Goal: Information Seeking & Learning: Learn about a topic

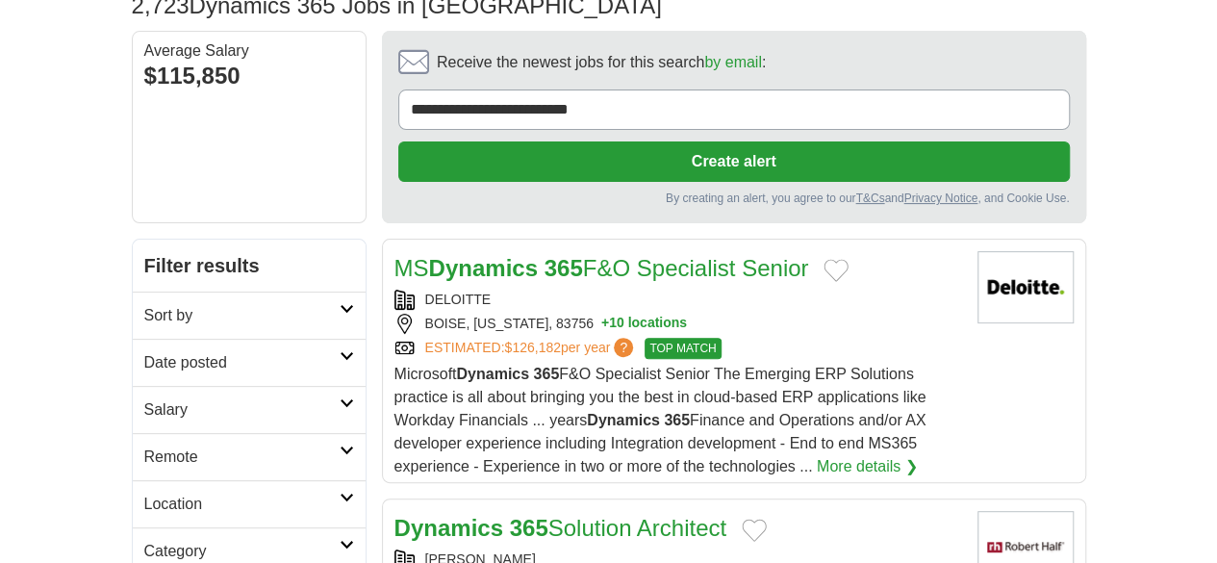
scroll to position [150, 0]
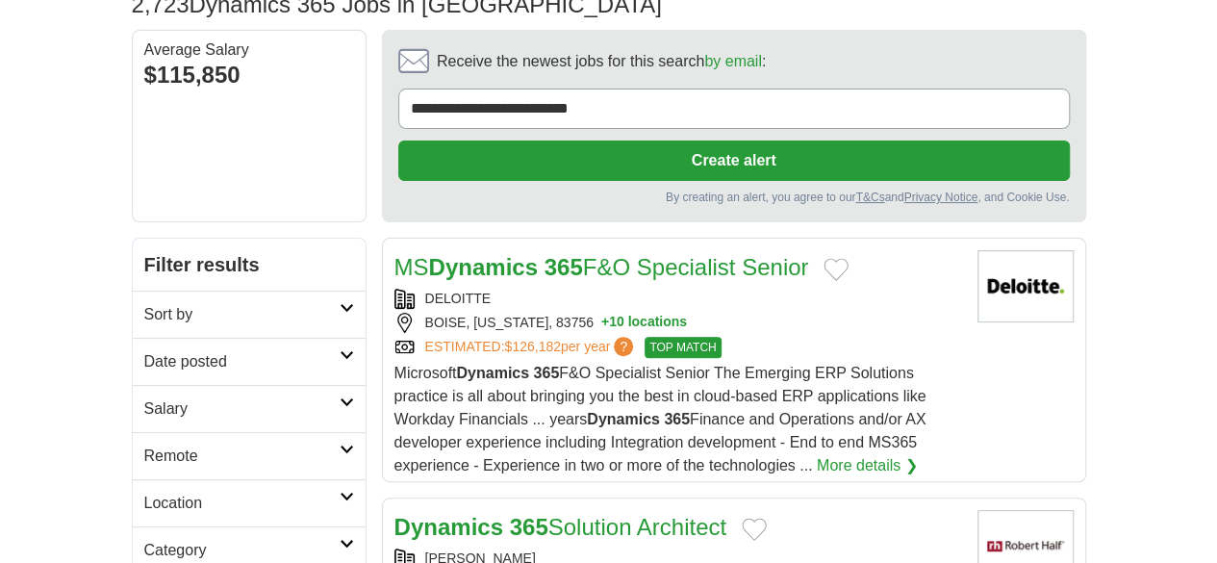
click at [270, 444] on h2 "Remote" at bounding box center [241, 455] width 195 height 23
click at [144, 493] on link "Remote jobs" at bounding box center [187, 501] width 87 height 16
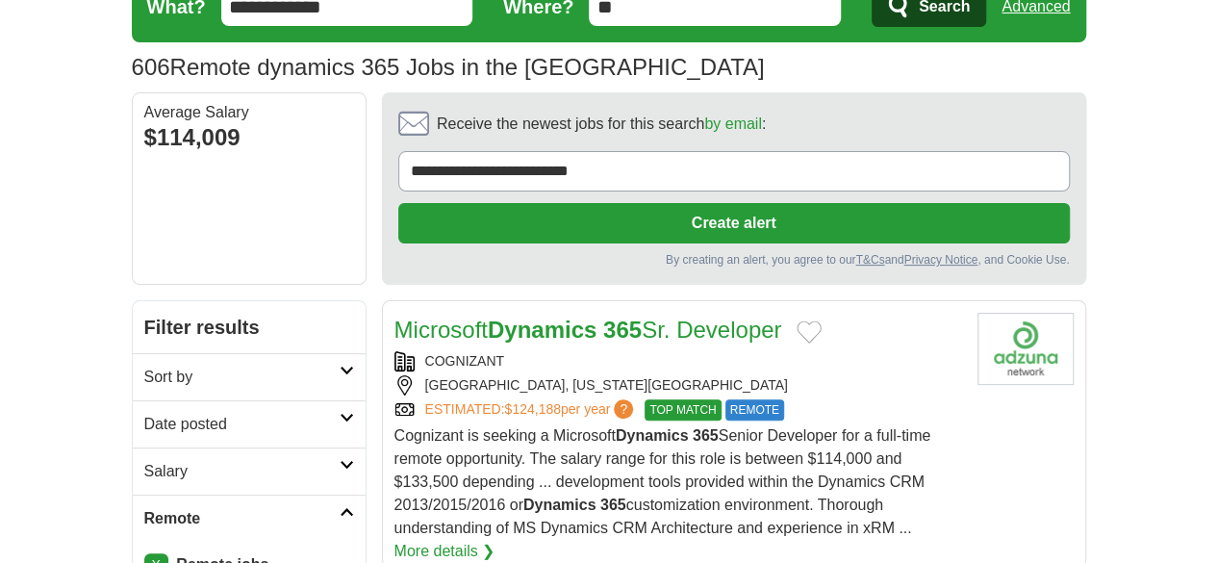
click at [280, 353] on link "Sort by" at bounding box center [249, 376] width 233 height 47
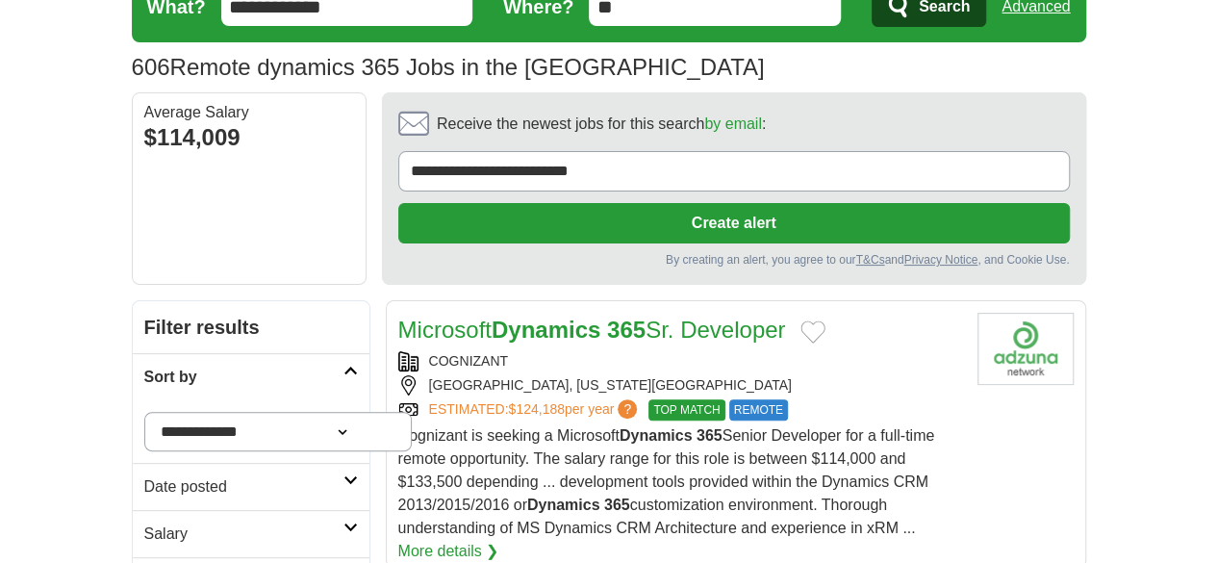
click at [144, 475] on h2 "Date posted" at bounding box center [243, 486] width 199 height 23
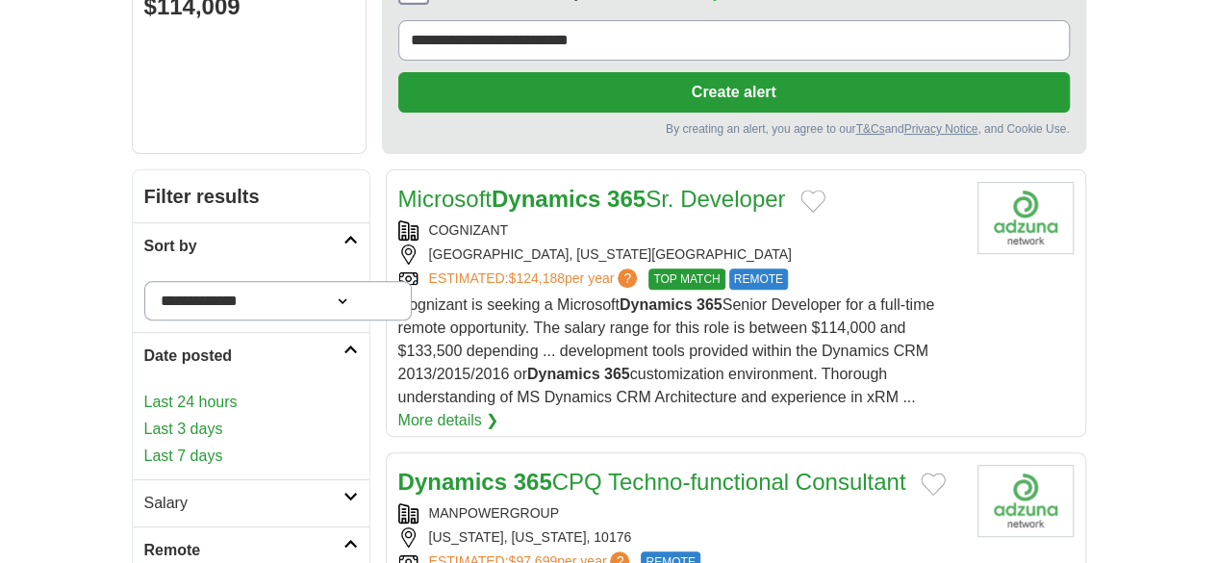
click at [144, 417] on link "Last 3 days" at bounding box center [251, 428] width 214 height 23
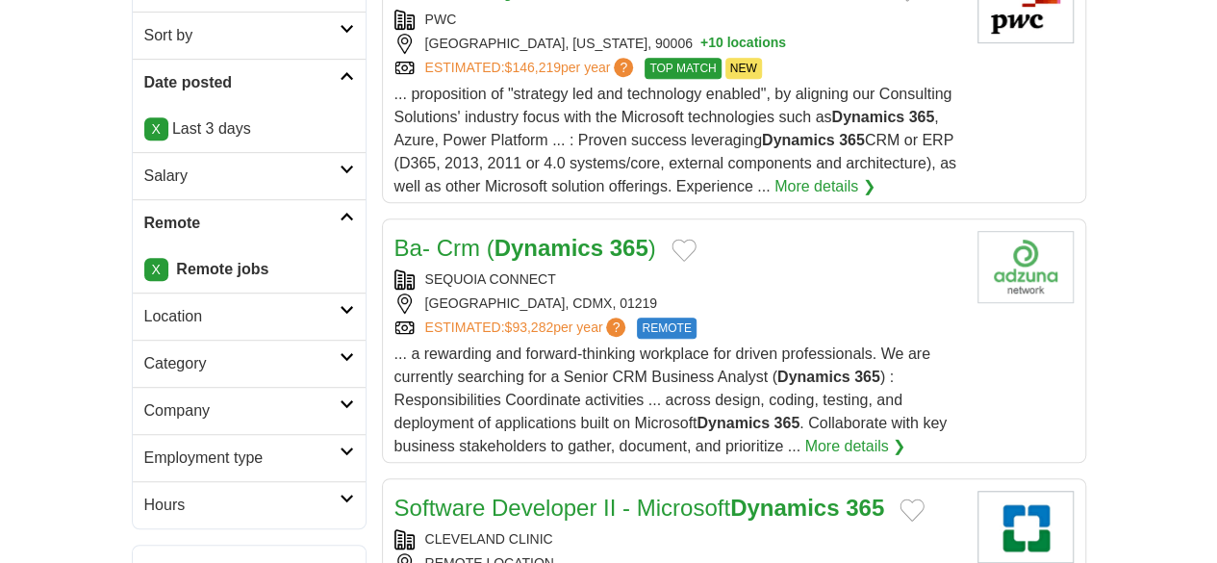
scroll to position [430, 0]
click at [494, 234] on strong "Dynamics" at bounding box center [548, 247] width 109 height 26
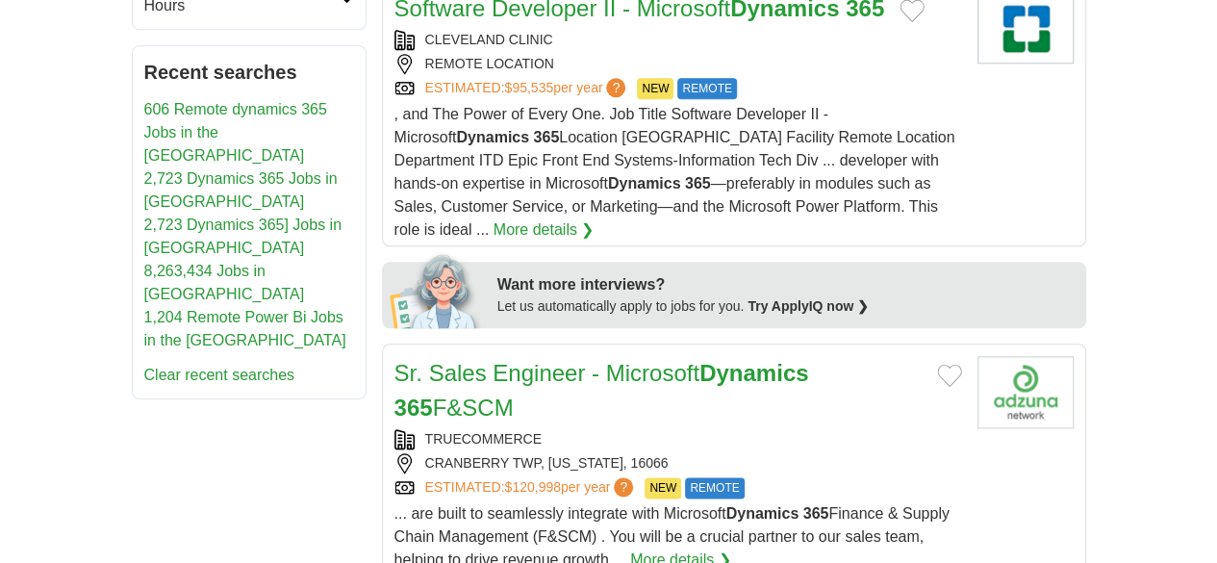
scroll to position [929, 0]
click at [584, 359] on link "Sr. Sales Engineer - Microsoft Dynamics 365 F&SCM" at bounding box center [601, 389] width 415 height 61
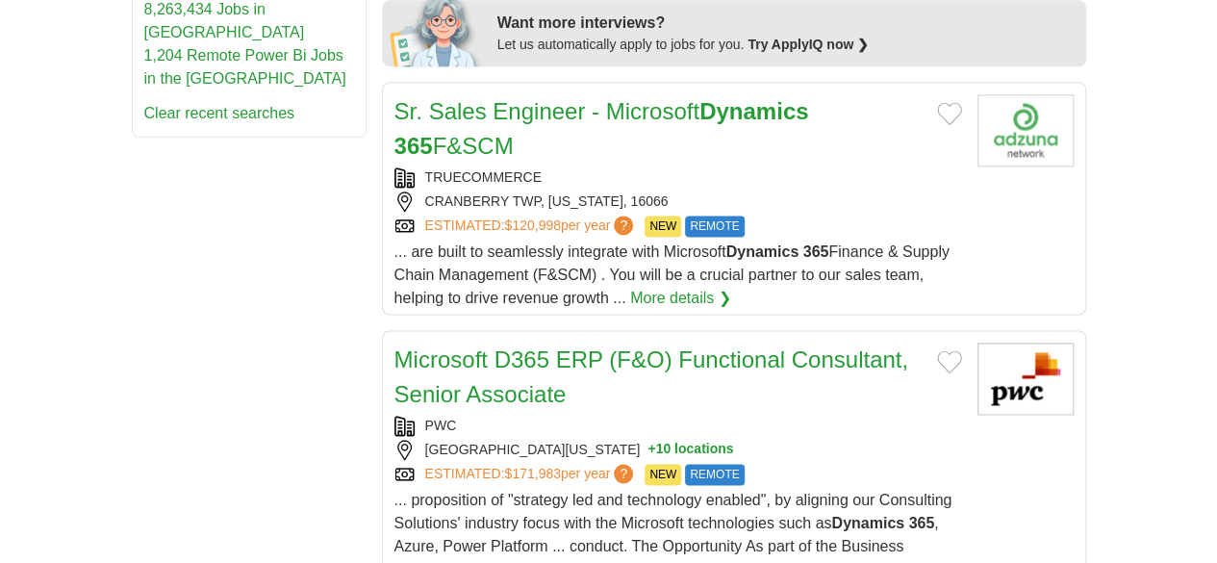
scroll to position [1202, 0]
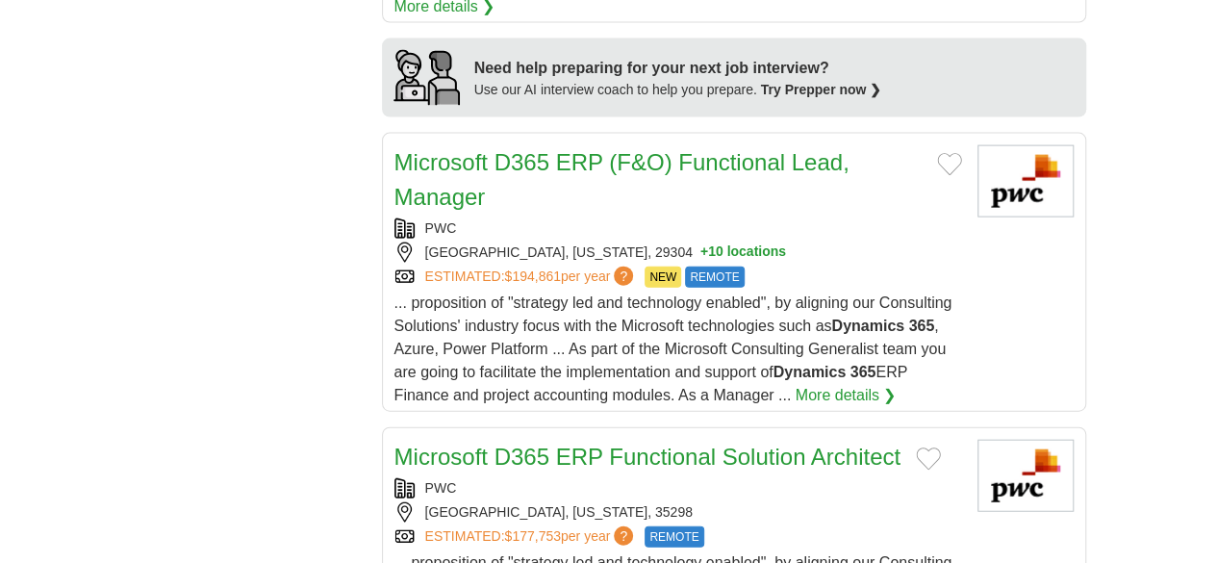
scroll to position [2103, 0]
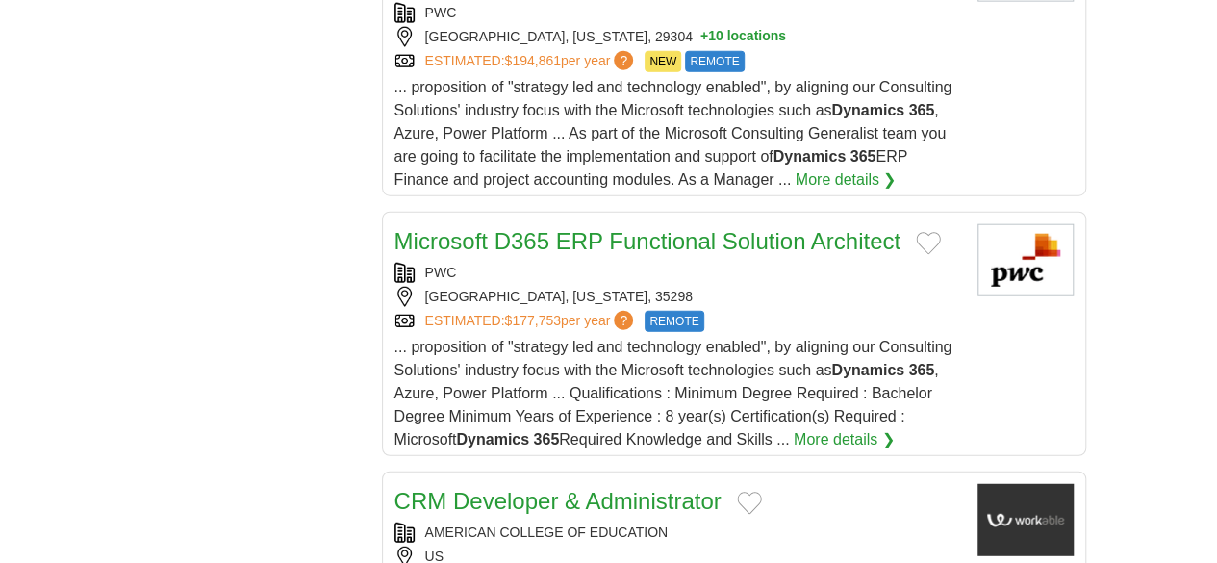
scroll to position [2276, 0]
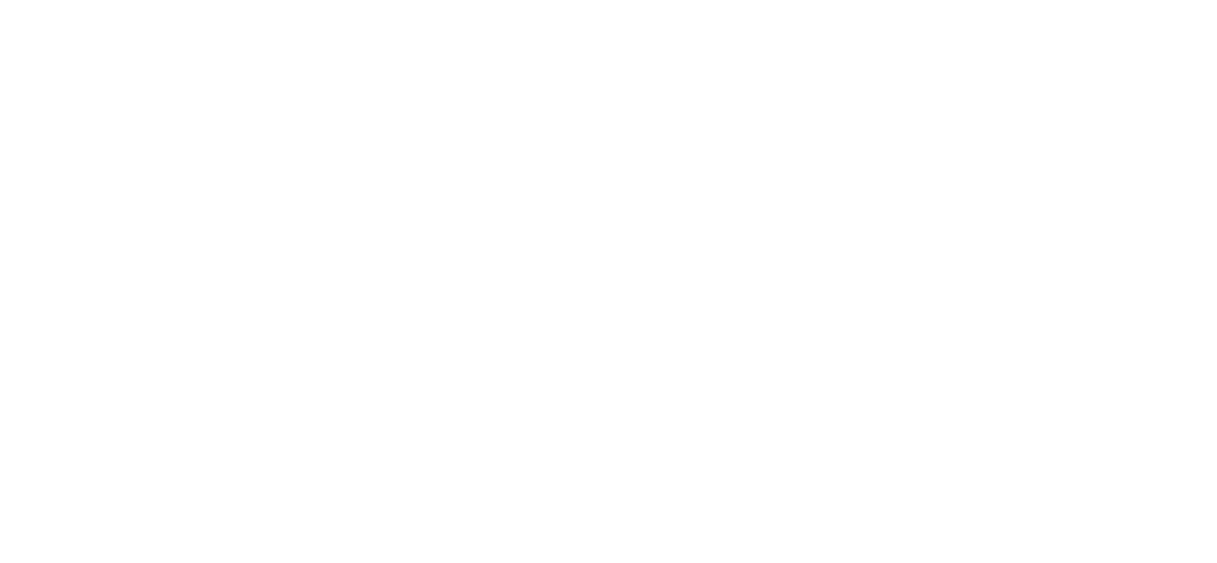
scroll to position [3661, 0]
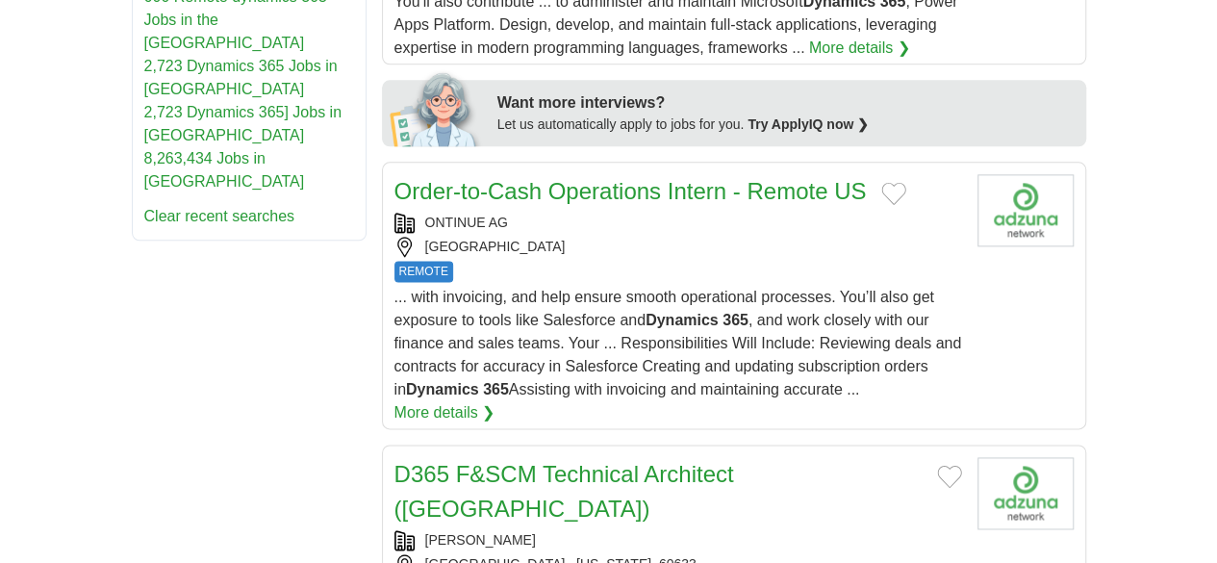
scroll to position [1111, 0]
click at [552, 460] on link "D365 F&SCM Technical Architect ([GEOGRAPHIC_DATA])" at bounding box center [564, 490] width 340 height 61
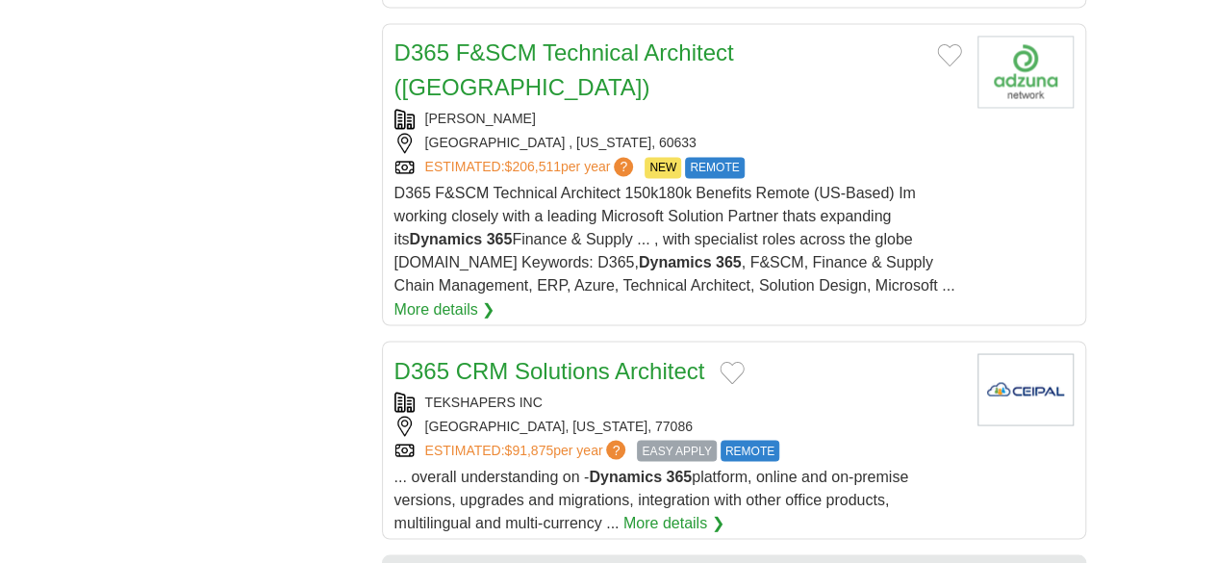
scroll to position [1586, 0]
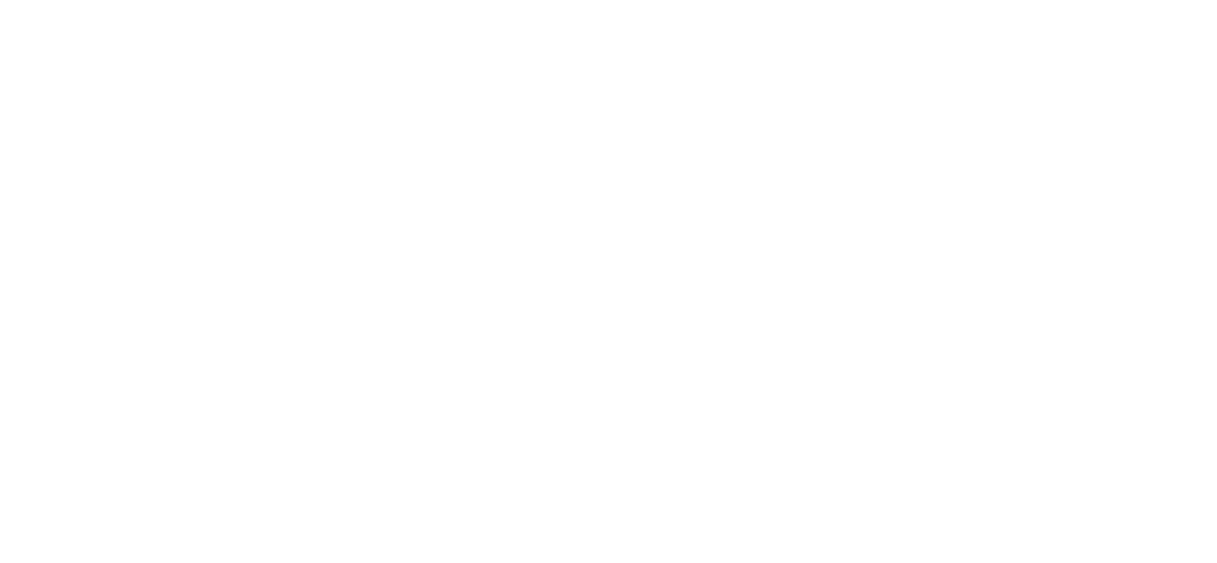
scroll to position [3661, 0]
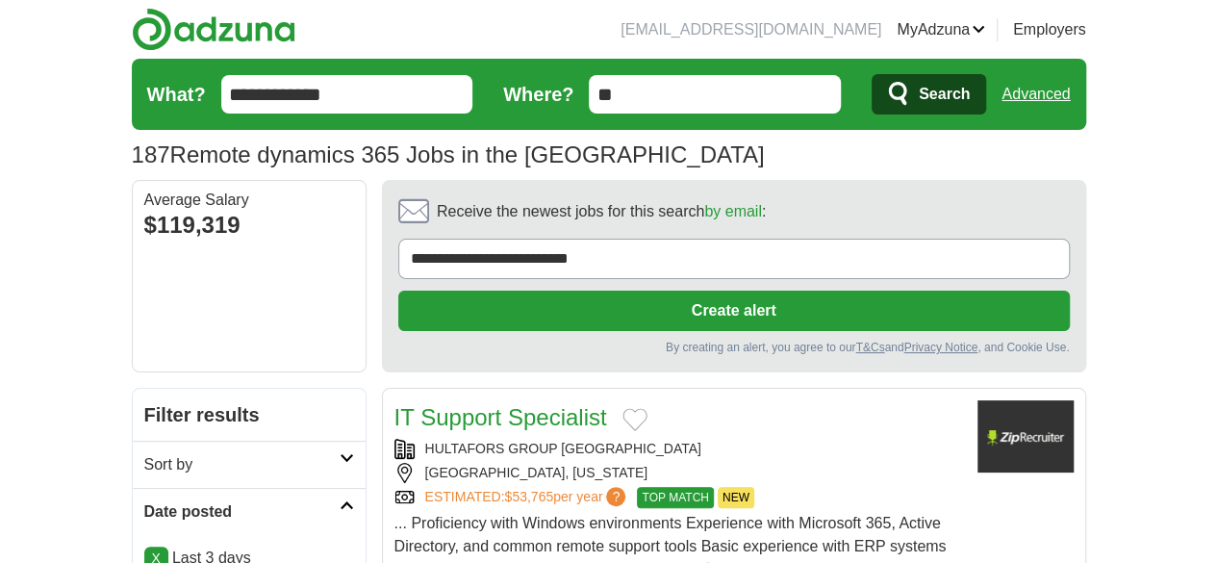
scroll to position [373, 0]
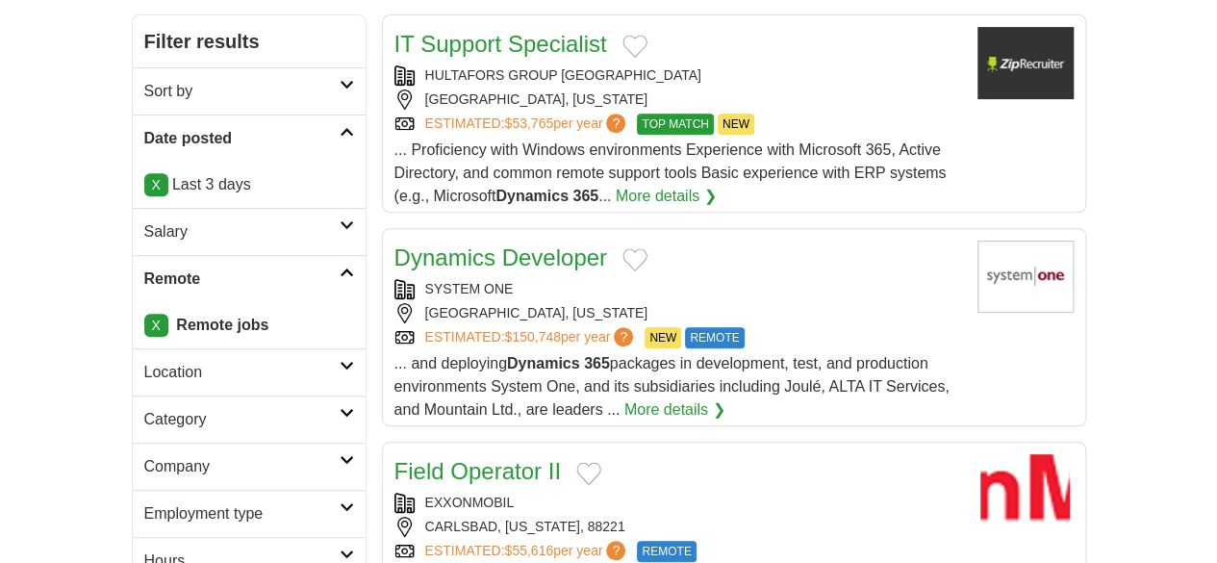
click at [487, 240] on h2 "Dynamics Developer" at bounding box center [500, 257] width 213 height 35
click at [883, 240] on div "Dynamics Developer" at bounding box center [678, 257] width 568 height 35
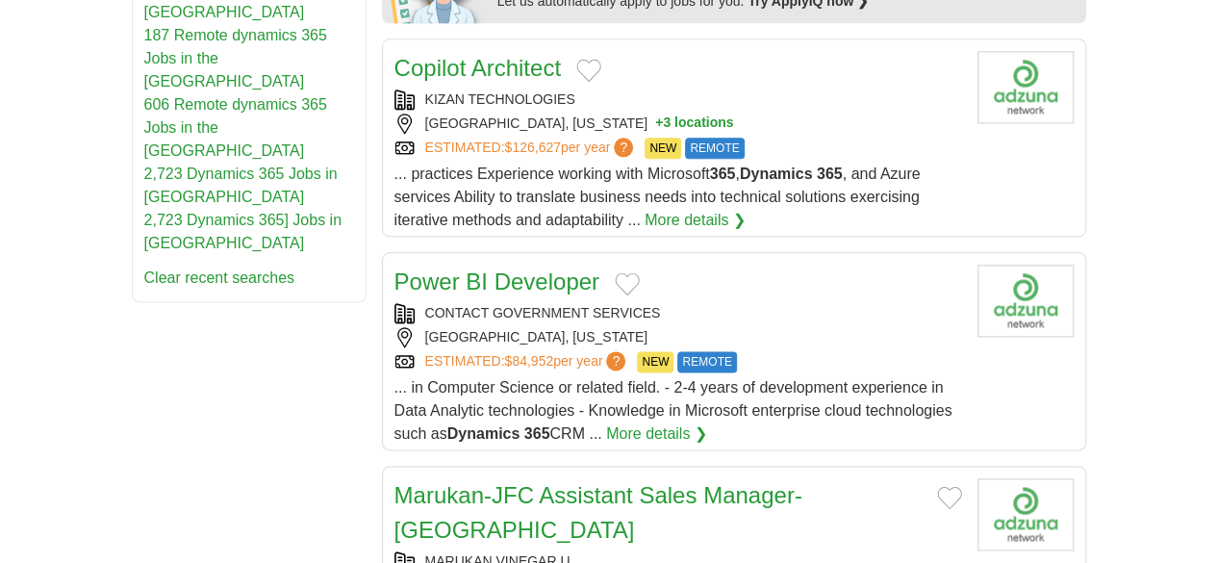
scroll to position [1060, 0]
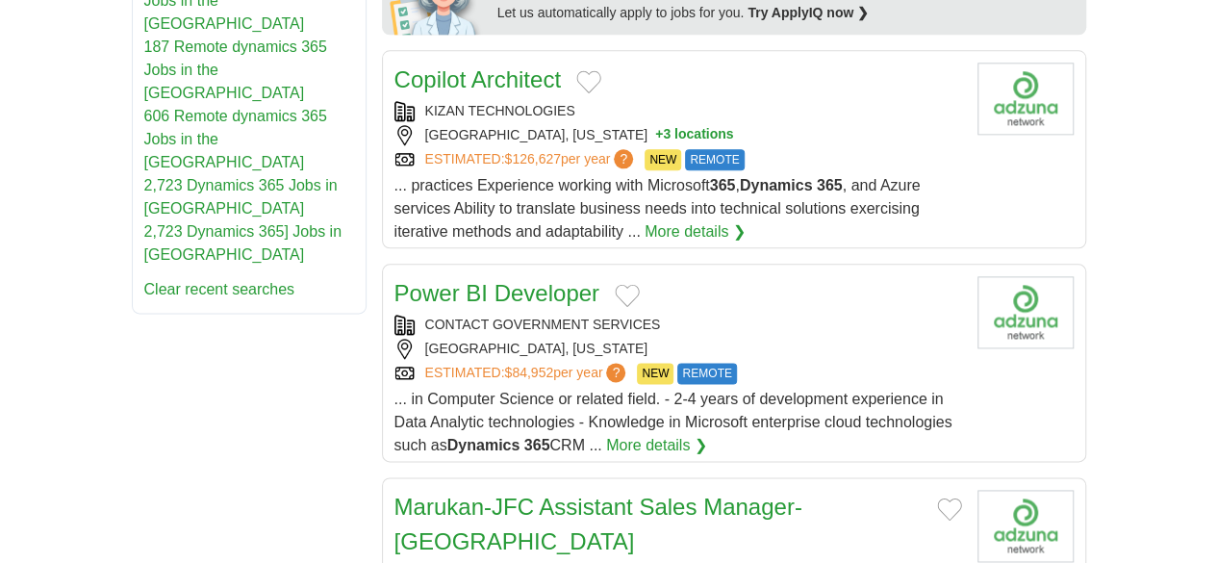
click at [441, 280] on link "Power BI Developer" at bounding box center [496, 293] width 205 height 26
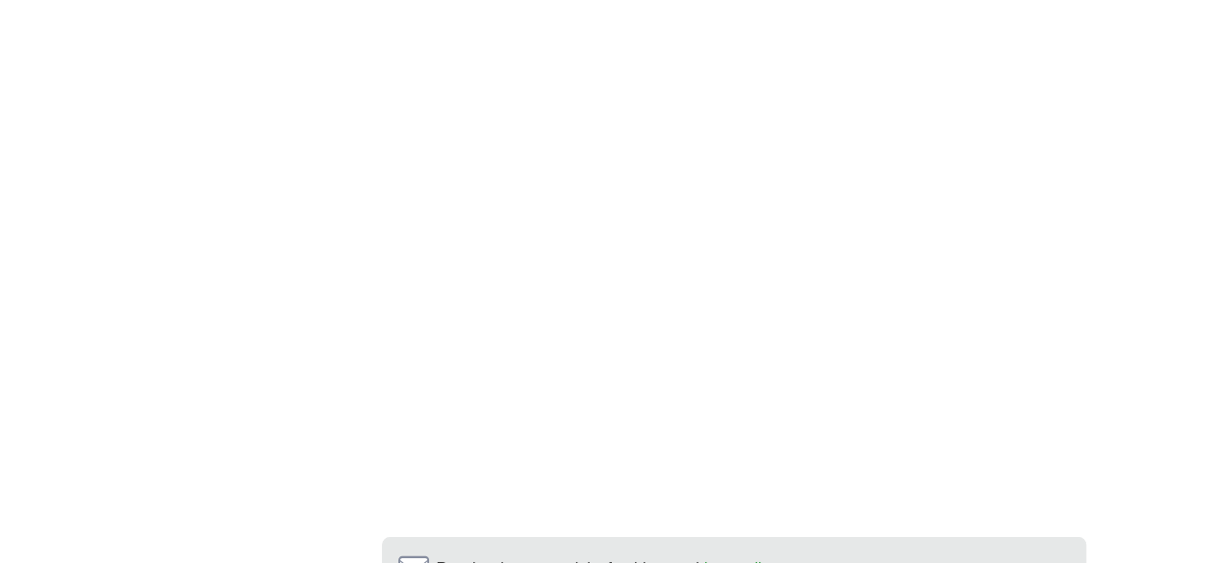
scroll to position [3496, 0]
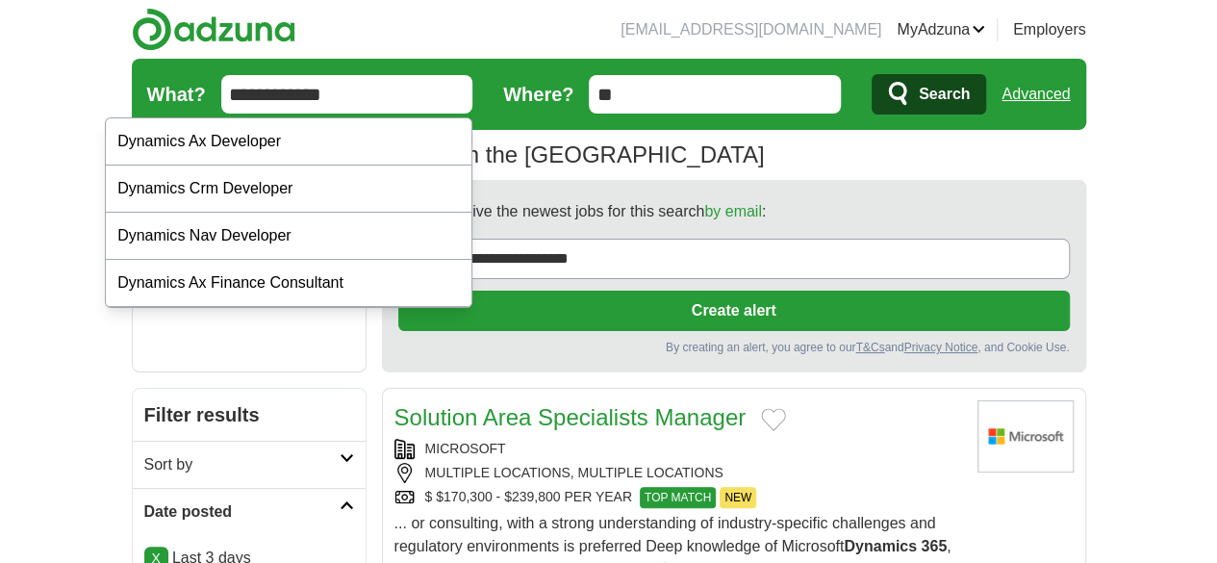
drag, startPoint x: 302, startPoint y: 87, endPoint x: 0, endPoint y: 116, distance: 303.5
click at [621, 170] on div "187 Remote dynamics 365 Jobs in the [GEOGRAPHIC_DATA] Average Salary: $119,319" at bounding box center [609, 155] width 954 height 35
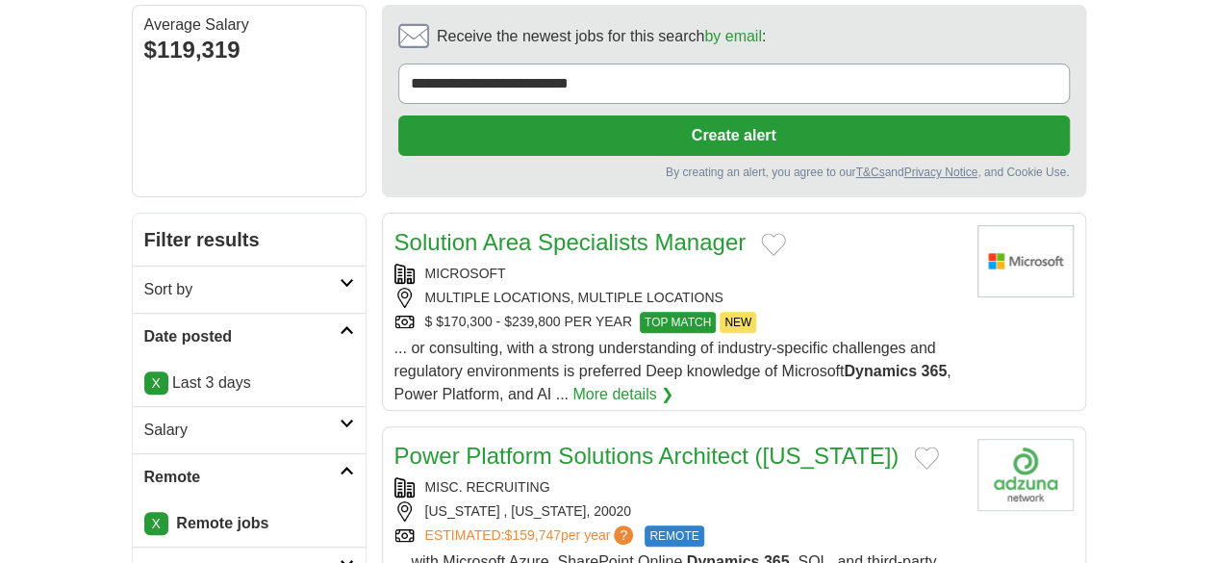
scroll to position [190, 0]
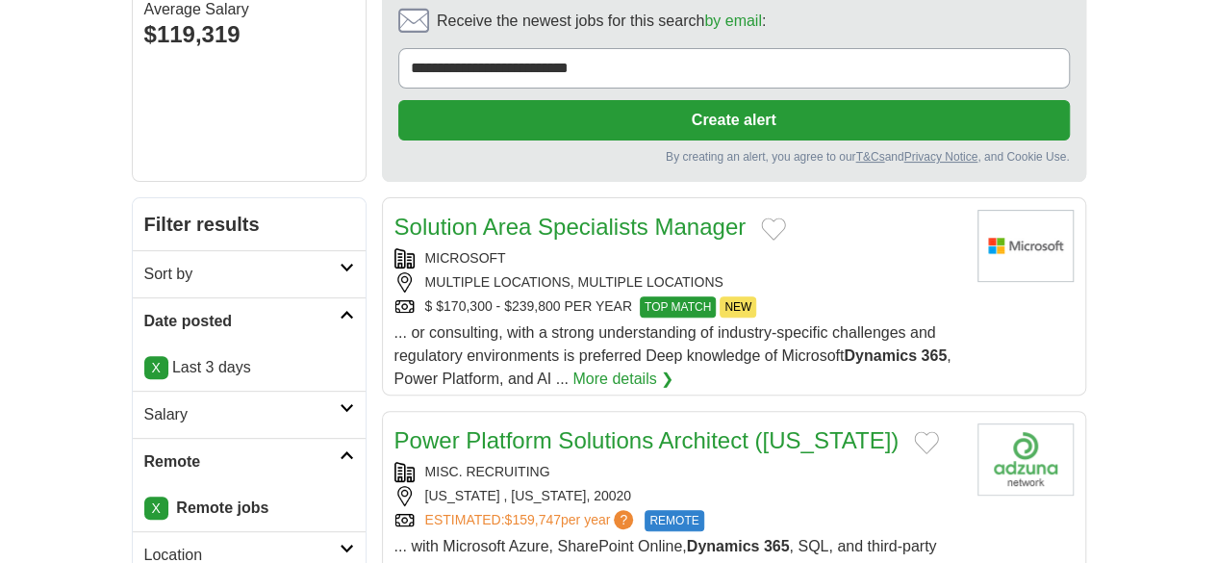
click at [704, 411] on article "Power Platform Solutions Architect (Washington) MISC. RECRUITING WASHINGTON , D…" at bounding box center [734, 510] width 704 height 198
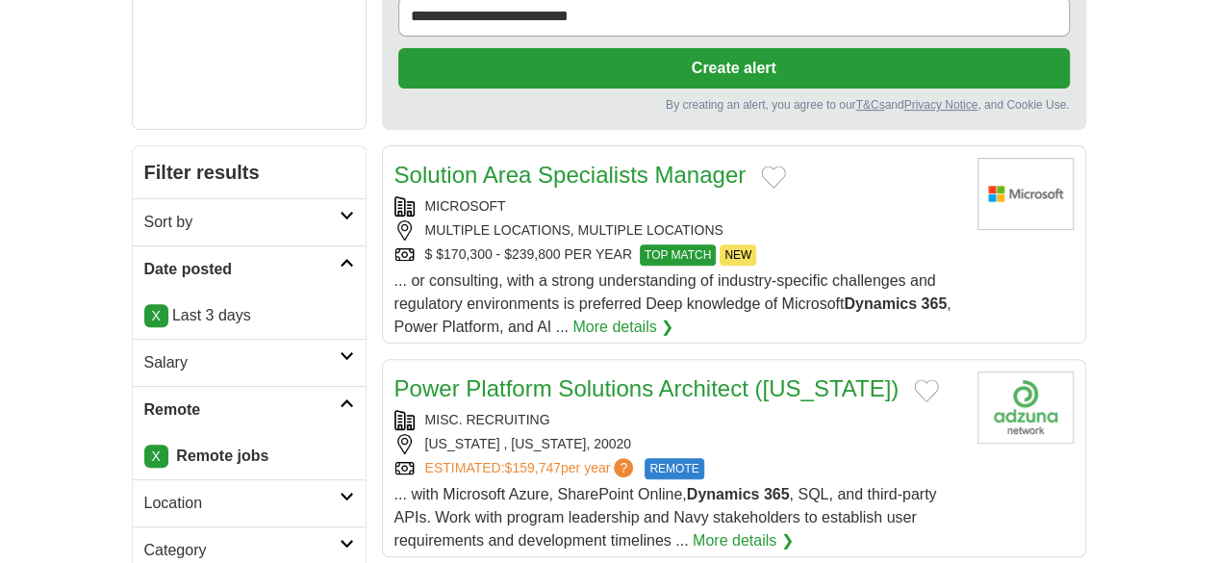
scroll to position [0, 0]
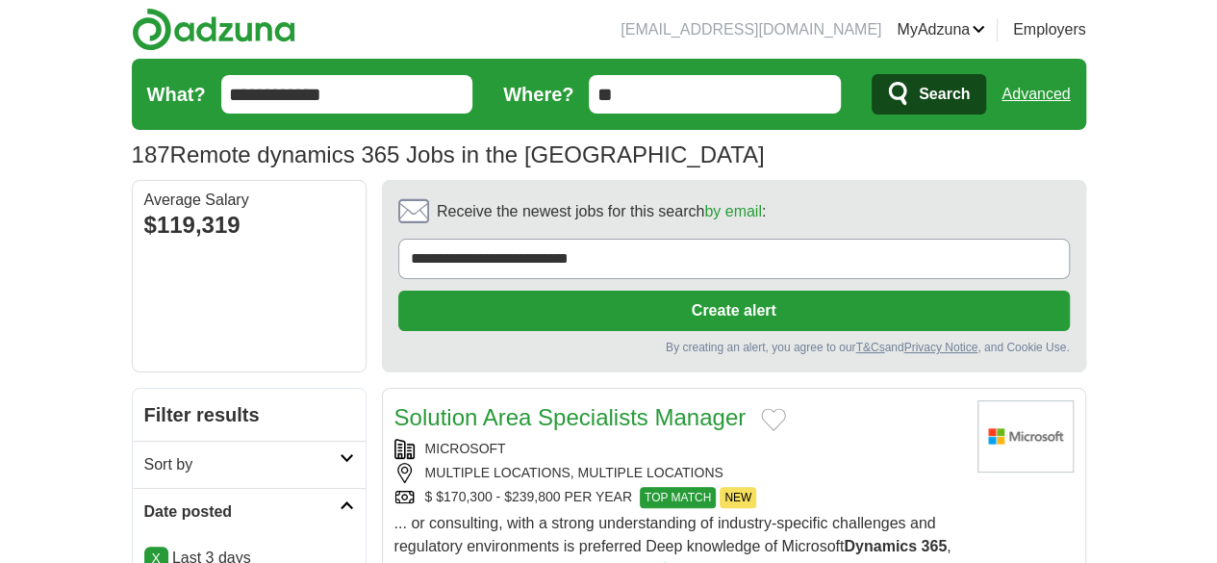
click at [285, 94] on input "**********" at bounding box center [347, 94] width 252 height 38
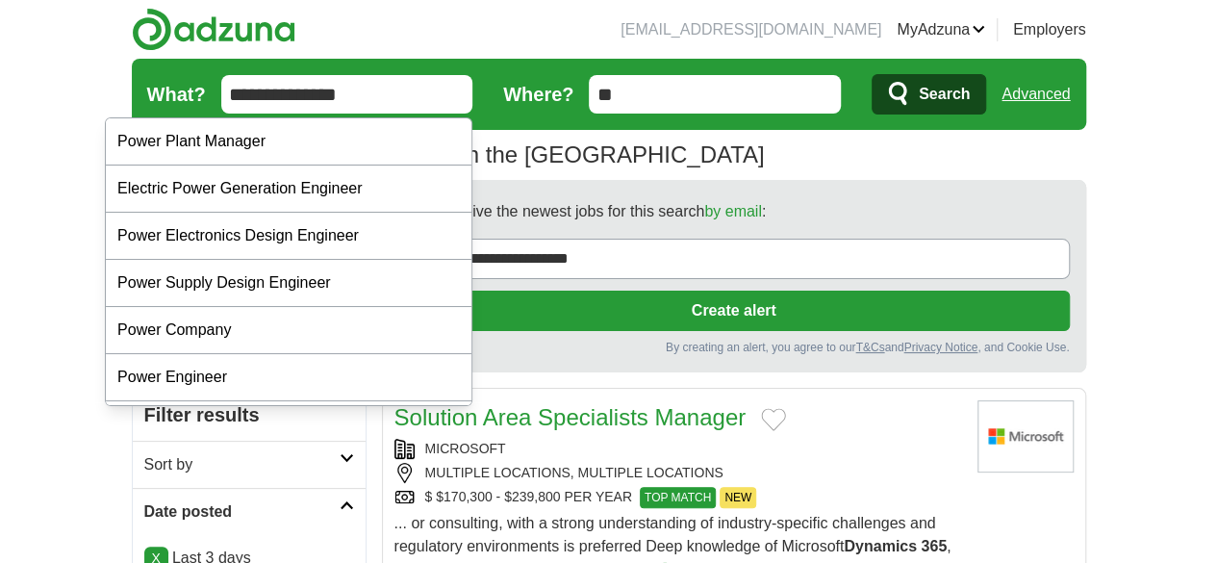
type input "**********"
click at [871, 74] on button "Search" at bounding box center [928, 94] width 114 height 40
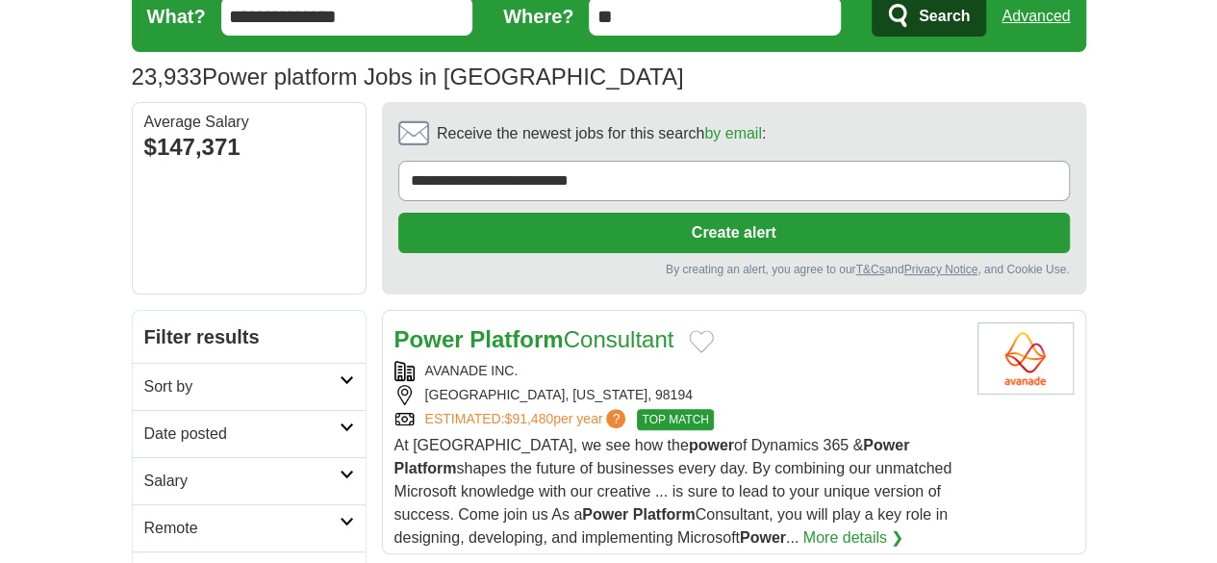
scroll to position [78, 0]
click at [340, 517] on icon at bounding box center [347, 522] width 14 height 10
click at [144, 562] on link "Remote jobs" at bounding box center [187, 574] width 87 height 16
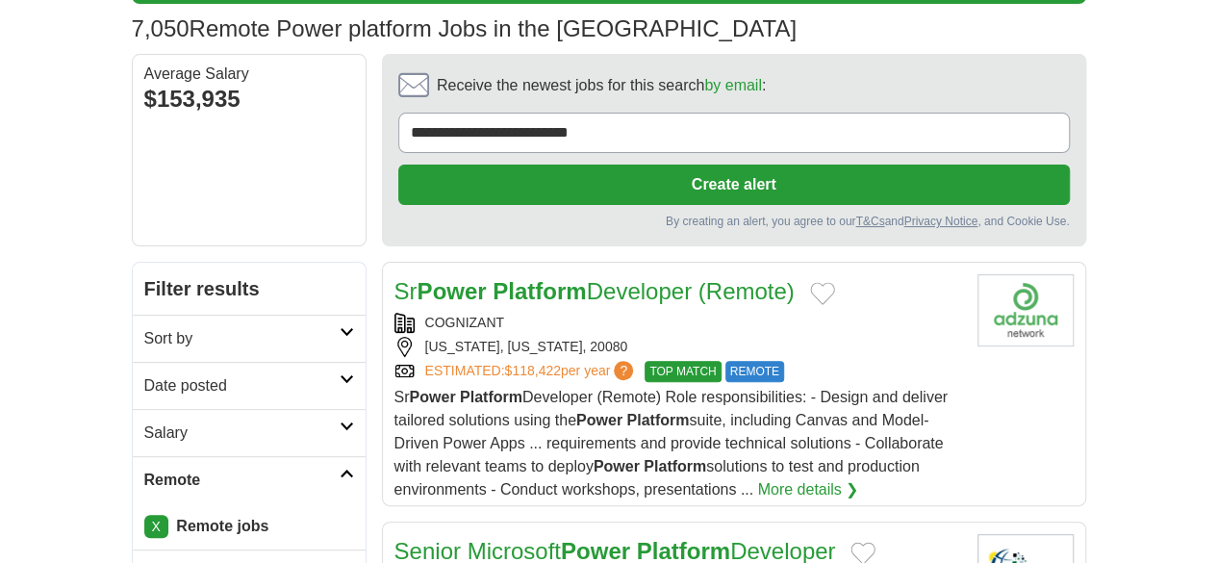
scroll to position [132, 0]
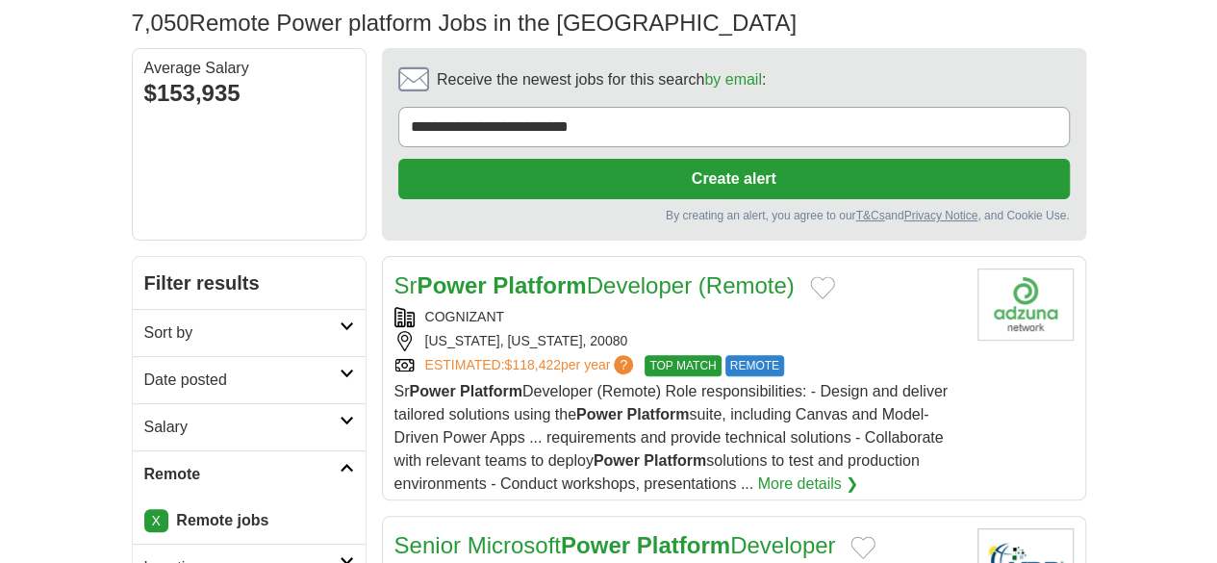
click at [277, 368] on h2 "Date posted" at bounding box center [241, 379] width 195 height 23
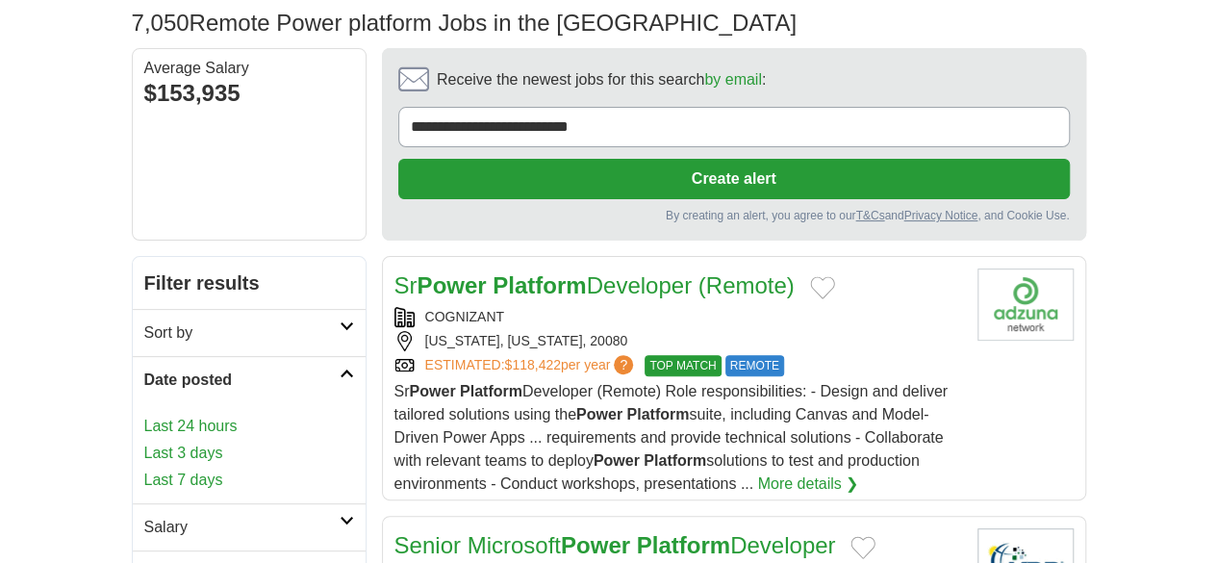
click at [144, 442] on link "Last 3 days" at bounding box center [249, 453] width 210 height 23
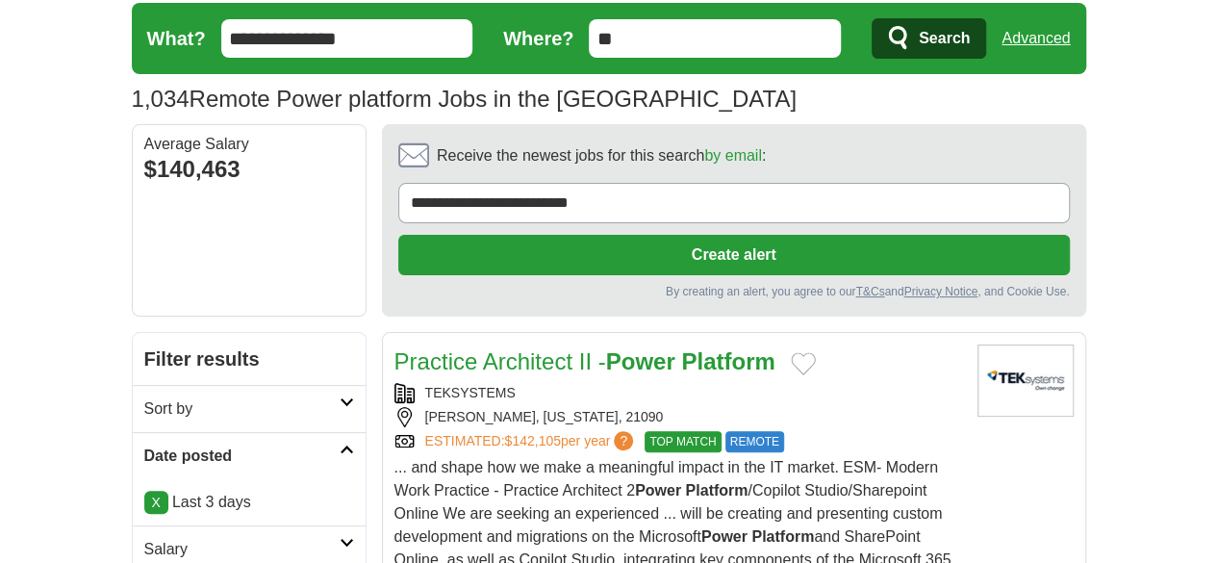
scroll to position [80, 0]
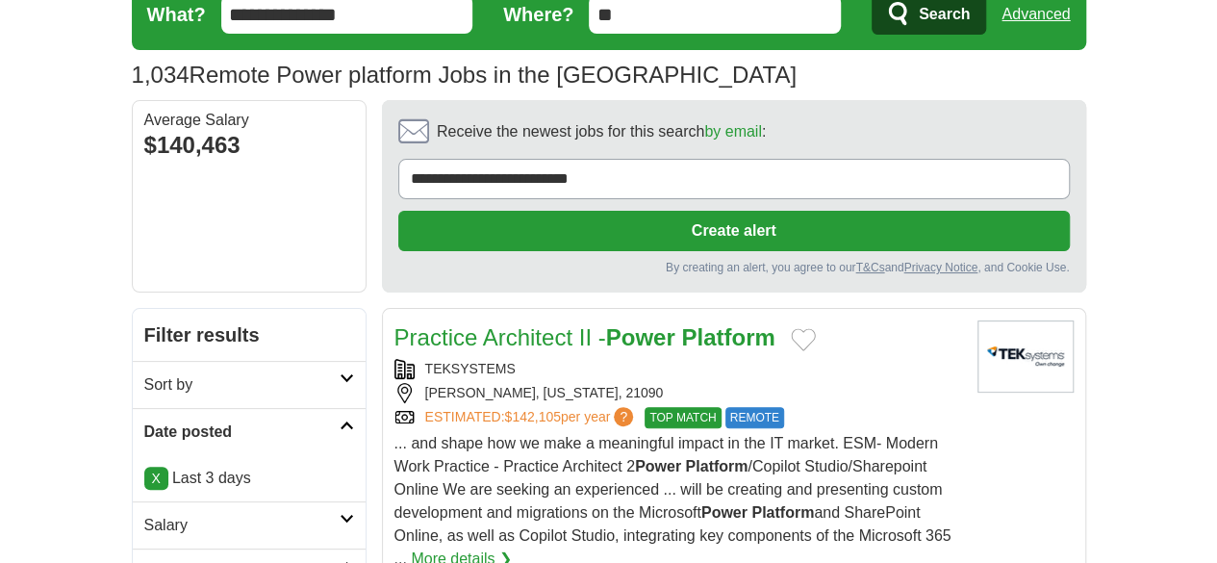
click at [531, 324] on link "Practice Architect II - Power Platform" at bounding box center [584, 337] width 381 height 26
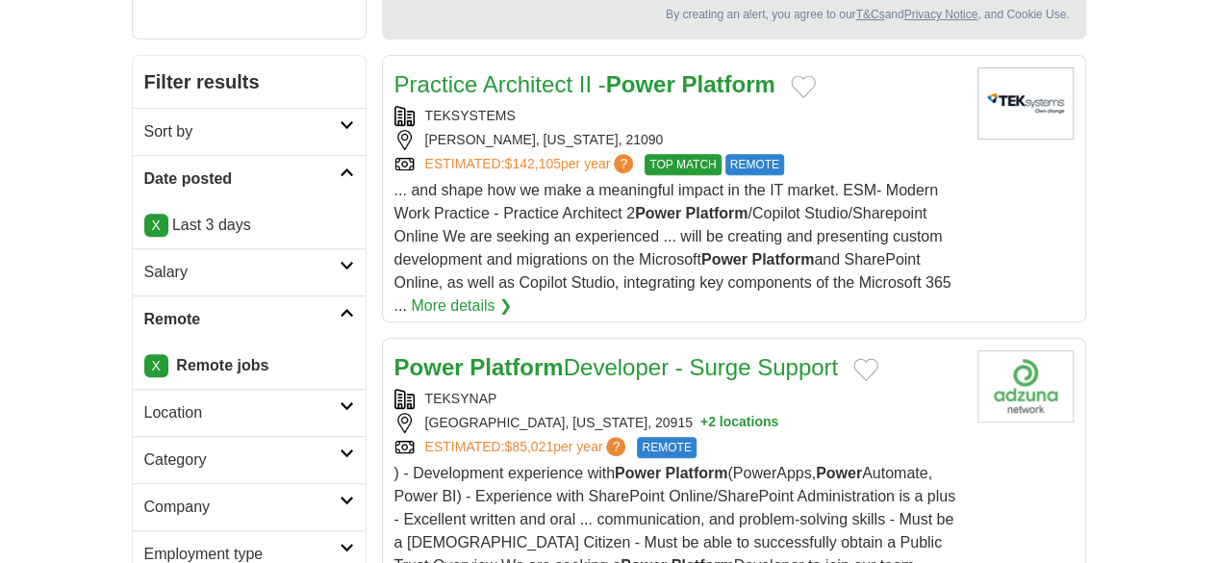
scroll to position [392, 0]
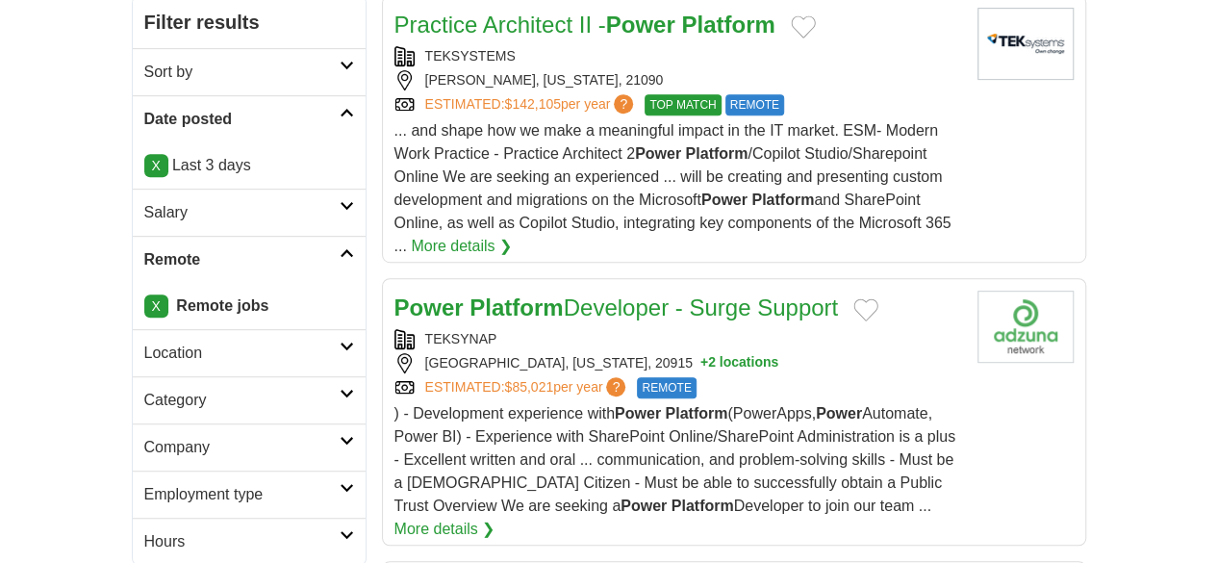
click at [609, 294] on link "Power Platform Developer - Surge Support" at bounding box center [616, 307] width 444 height 26
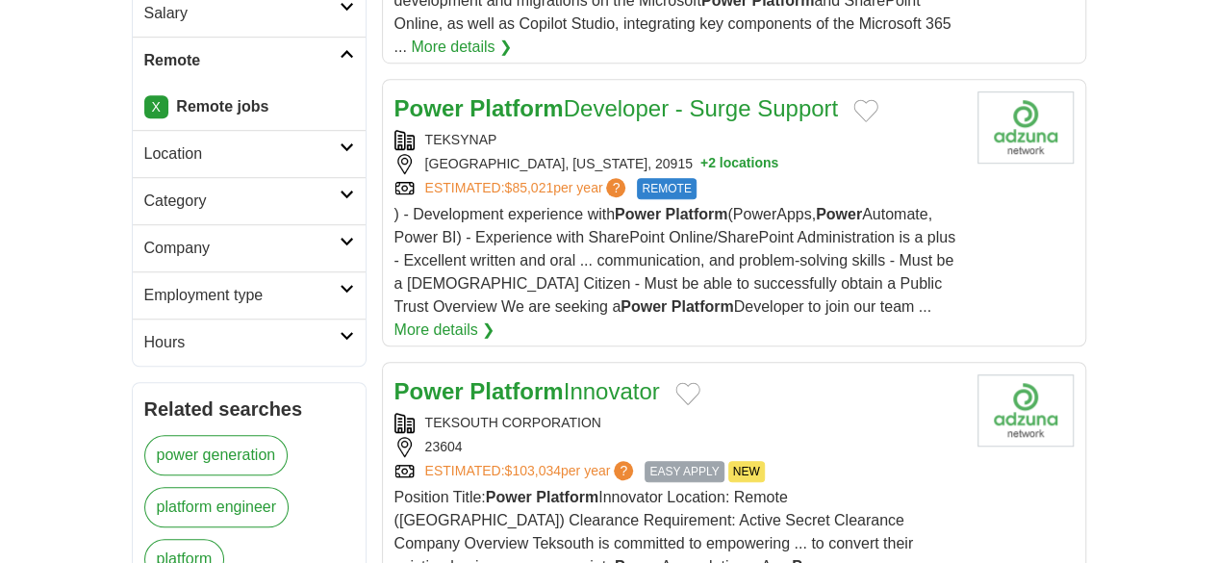
scroll to position [593, 0]
click at [518, 377] on link "Power Platform Innovator" at bounding box center [526, 390] width 265 height 26
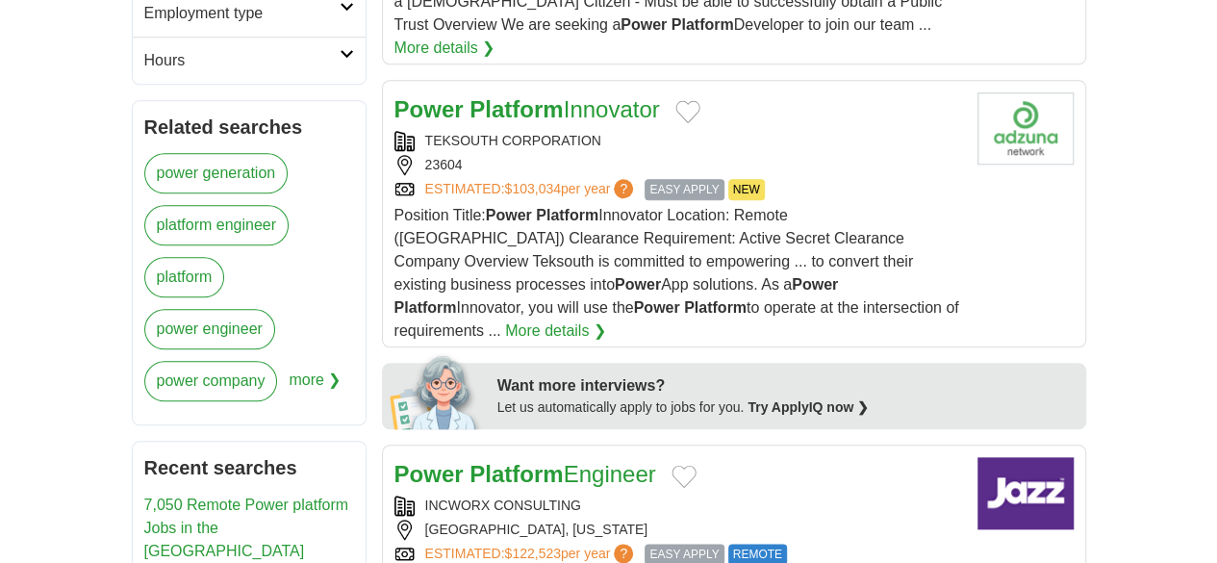
scroll to position [962, 0]
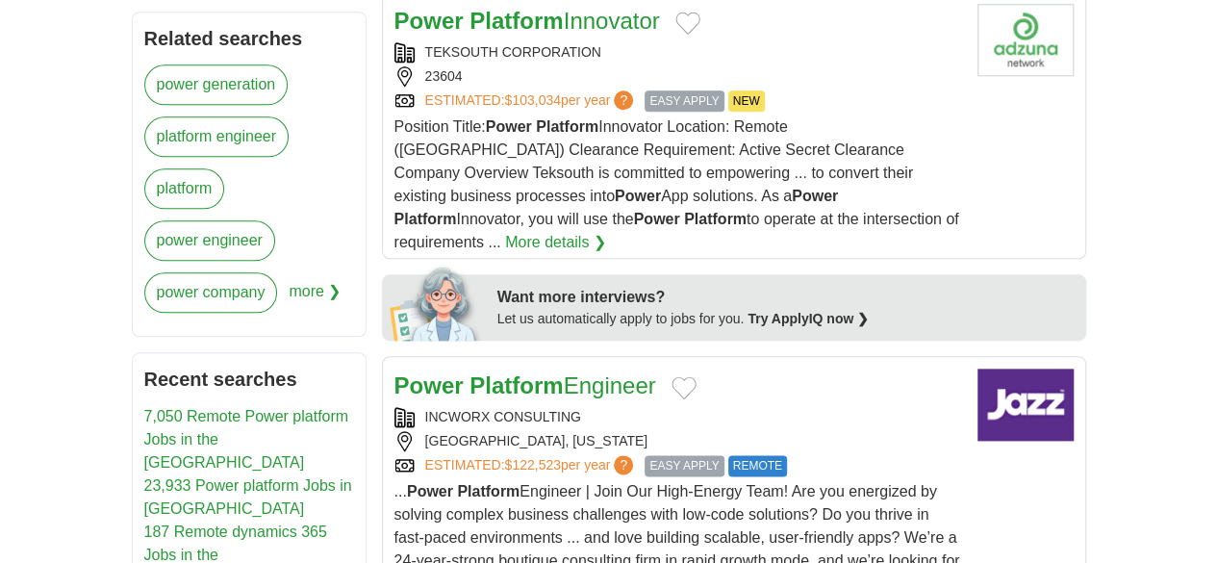
click at [489, 372] on strong "Platform" at bounding box center [515, 385] width 93 height 26
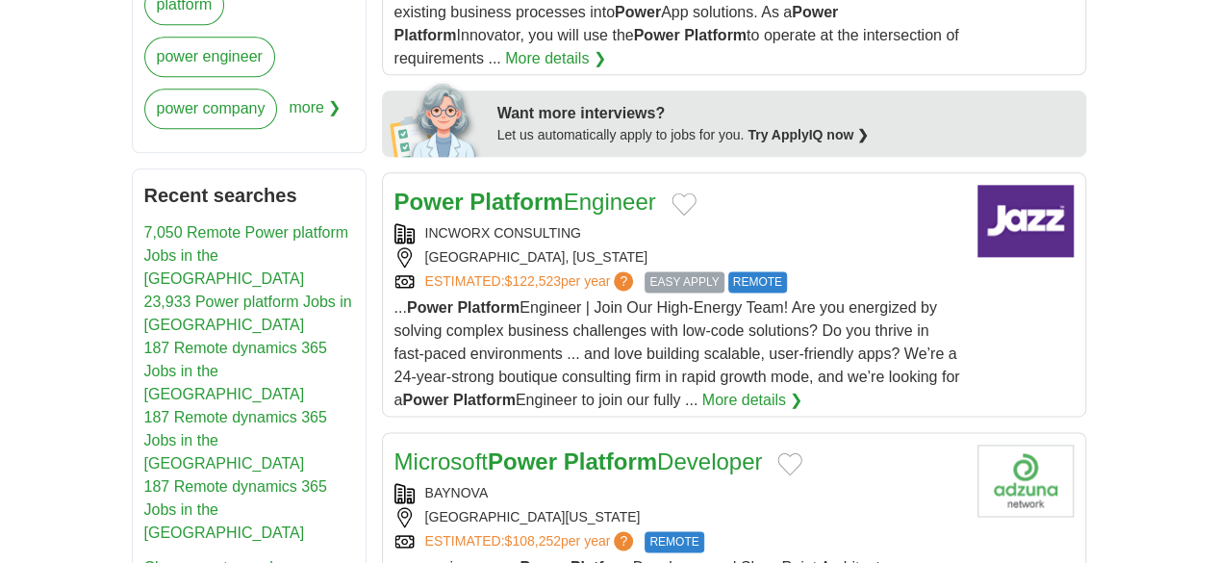
scroll to position [1147, 0]
click at [573, 447] on strong "Platform" at bounding box center [610, 460] width 93 height 26
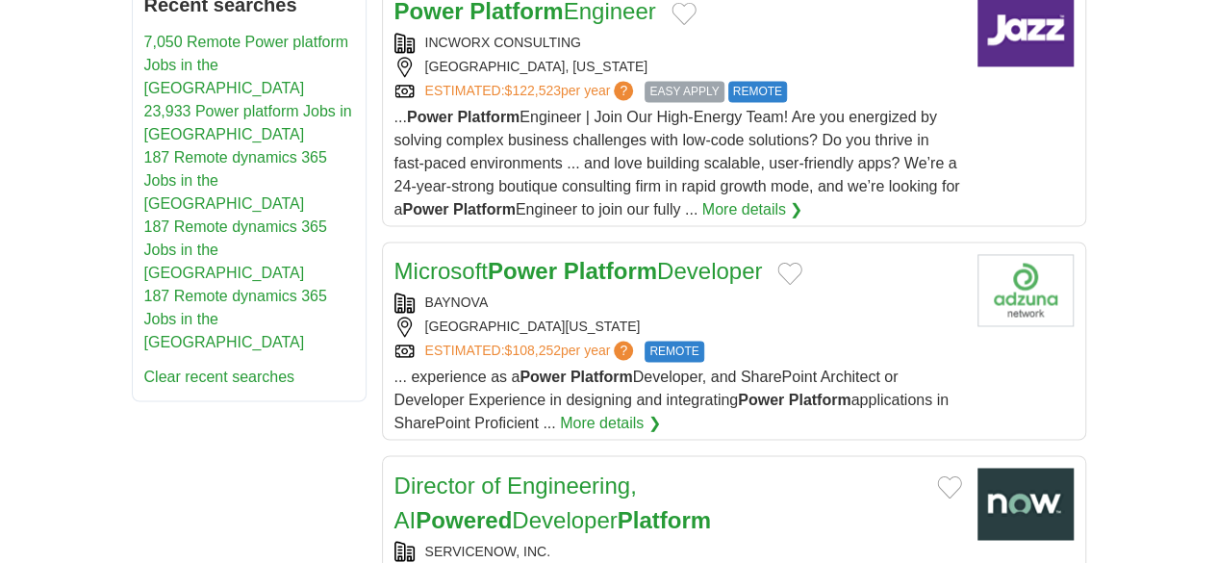
scroll to position [1362, 0]
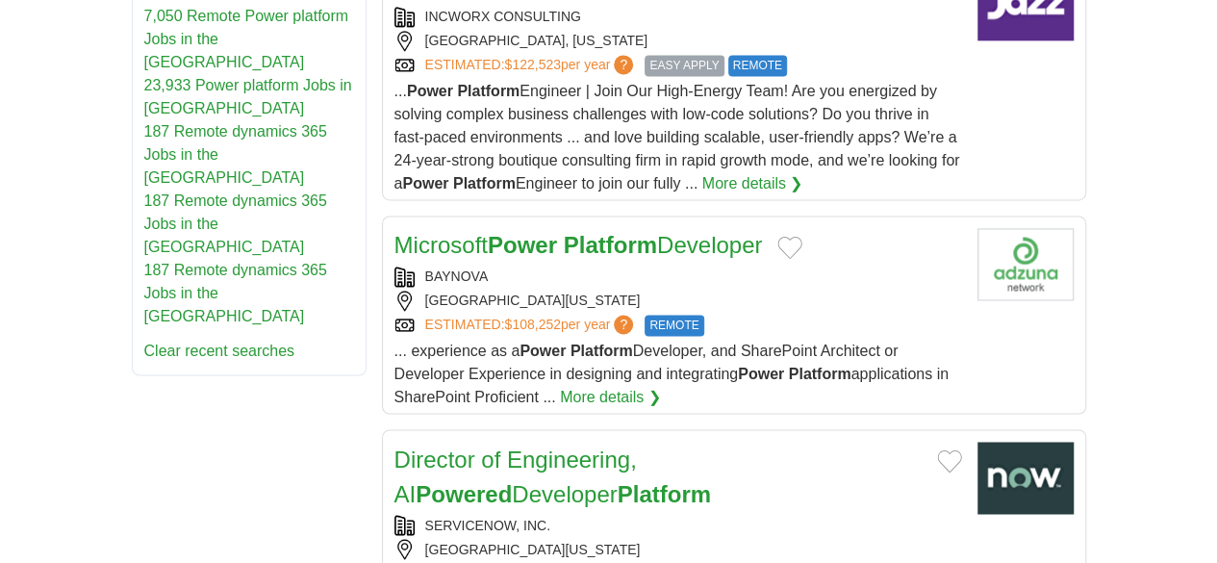
click at [512, 480] on strong "Powered" at bounding box center [464, 493] width 96 height 26
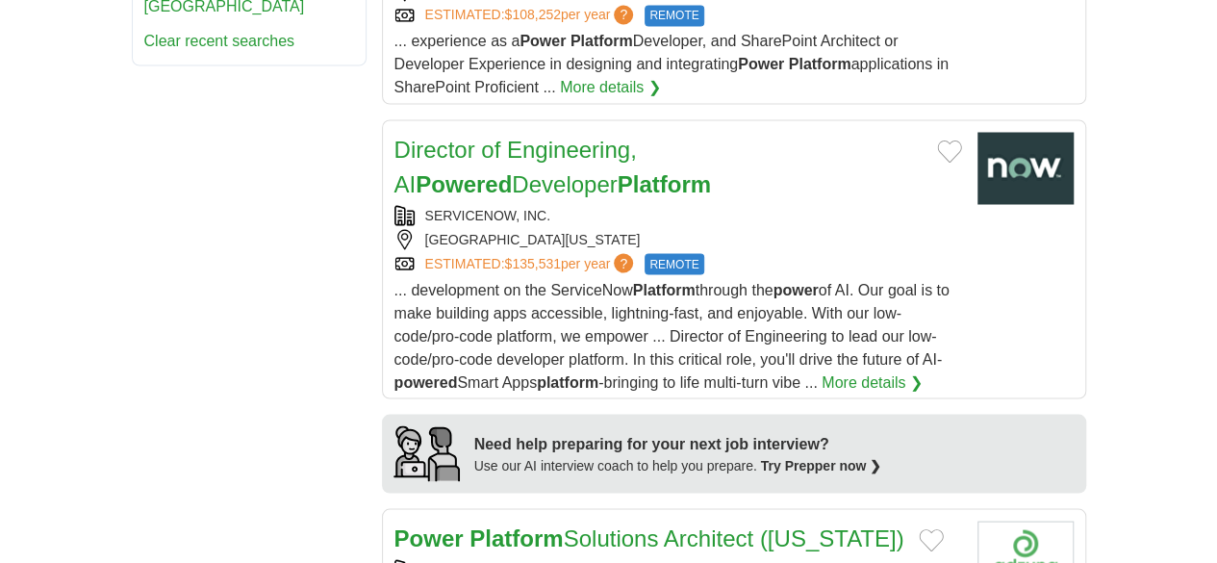
scroll to position [1673, 0]
click at [562, 523] on link "Power Platform Solutions Architect (Washington)" at bounding box center [649, 536] width 510 height 26
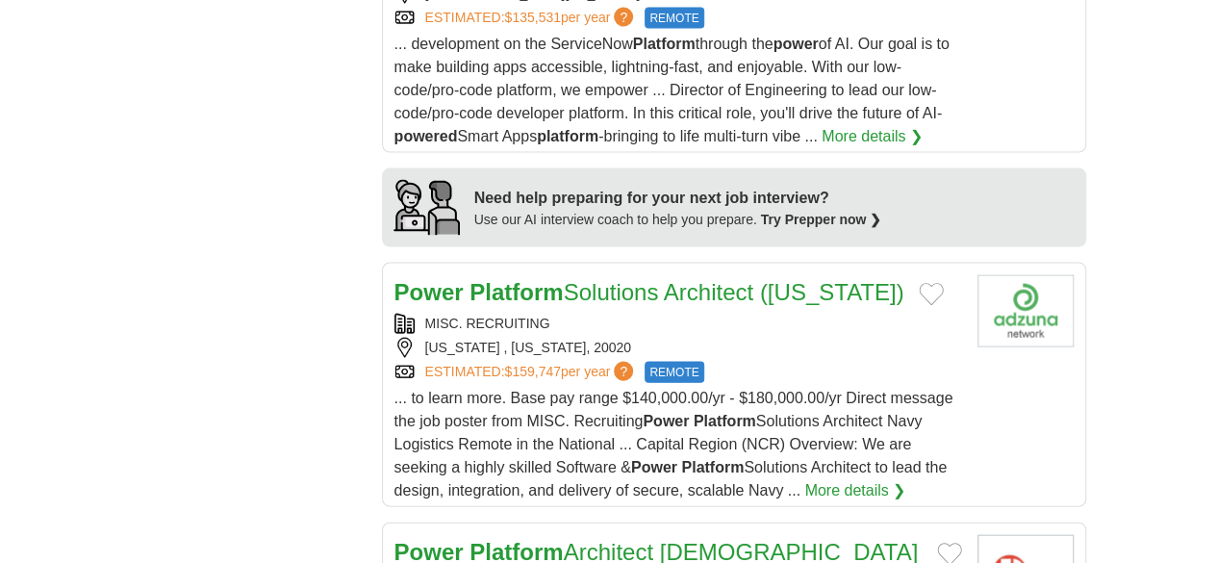
scroll to position [1919, 0]
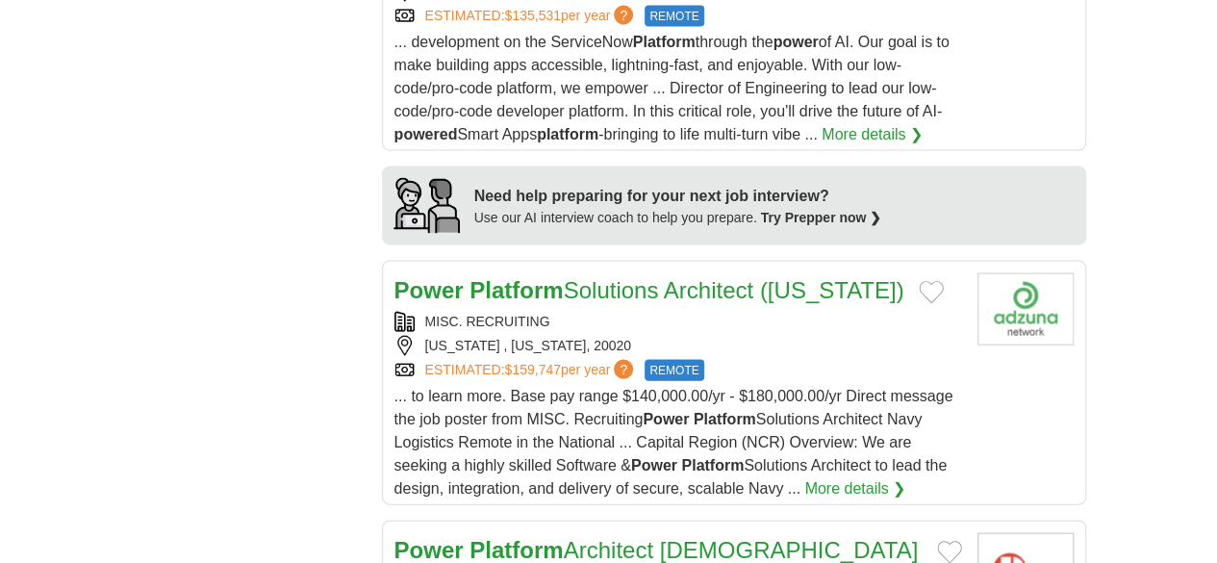
click at [547, 537] on link "Power Platform Architect US CITIZENS ONLY" at bounding box center [656, 567] width 524 height 61
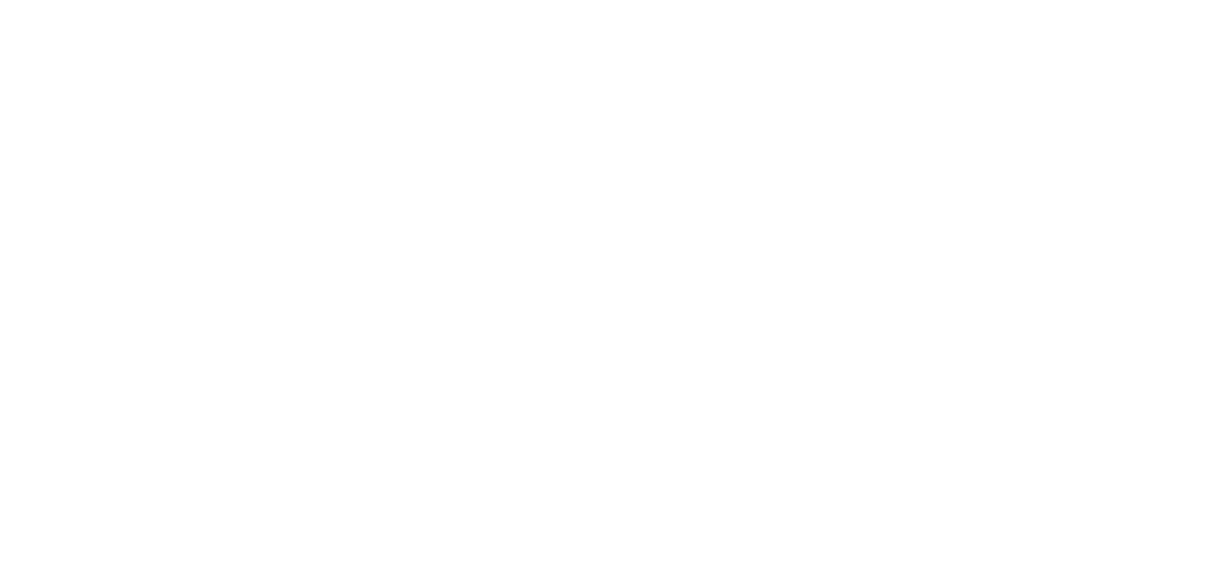
scroll to position [3926, 0]
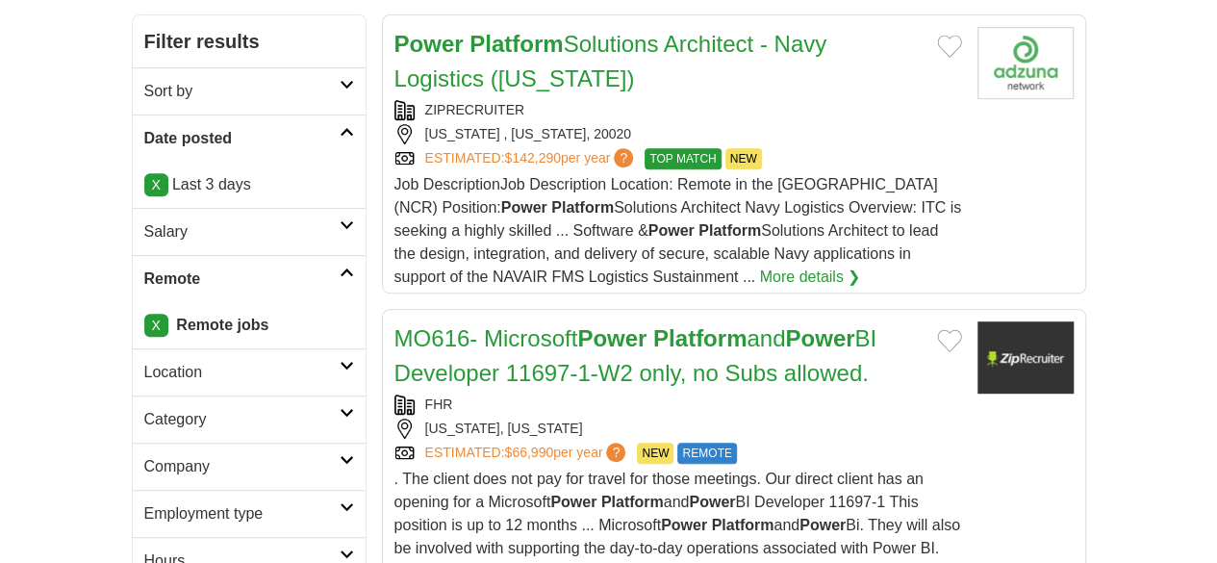
scroll to position [419, 0]
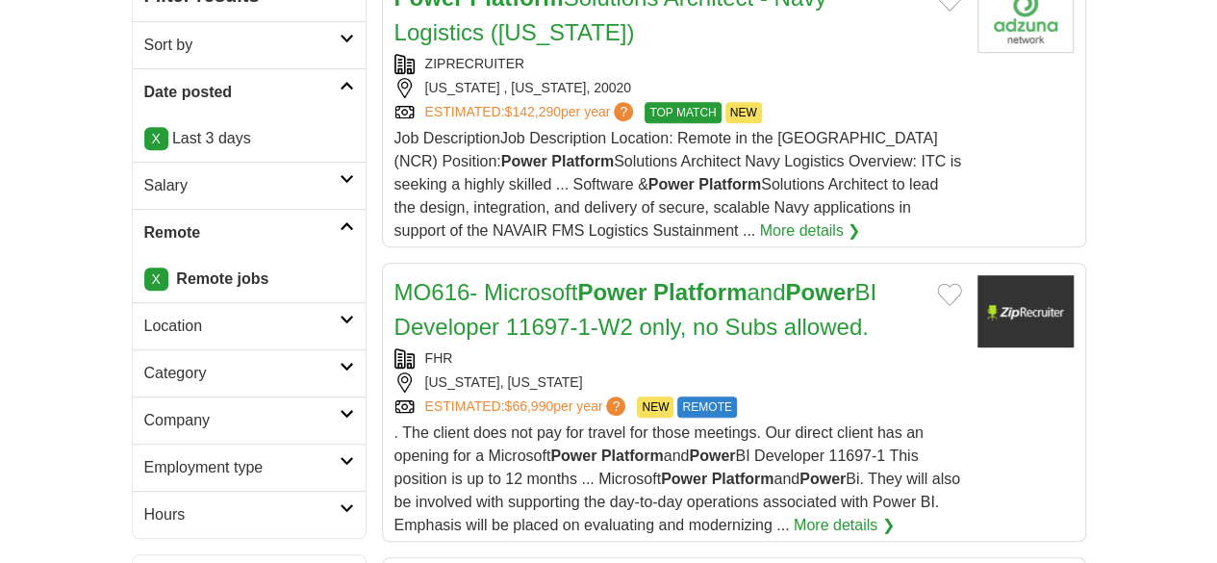
click at [785, 279] on strong "Power" at bounding box center [819, 292] width 69 height 26
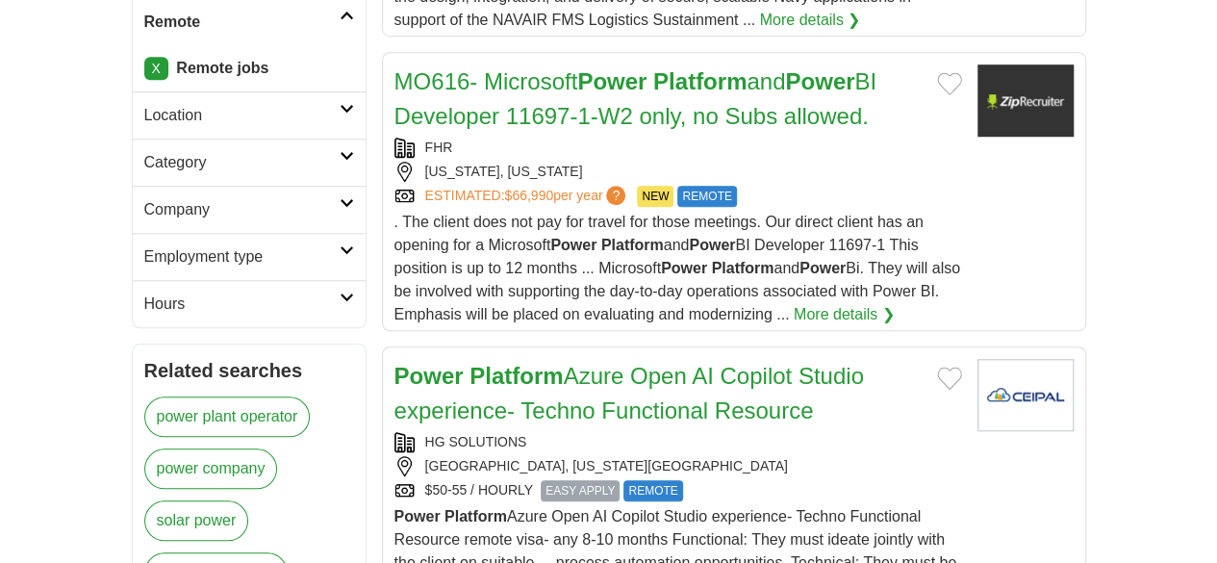
scroll to position [631, 0]
click at [669, 362] on link "Power Platform Azure Open AI Copilot Studio experience- Techno Functional Resou…" at bounding box center [628, 392] width 469 height 61
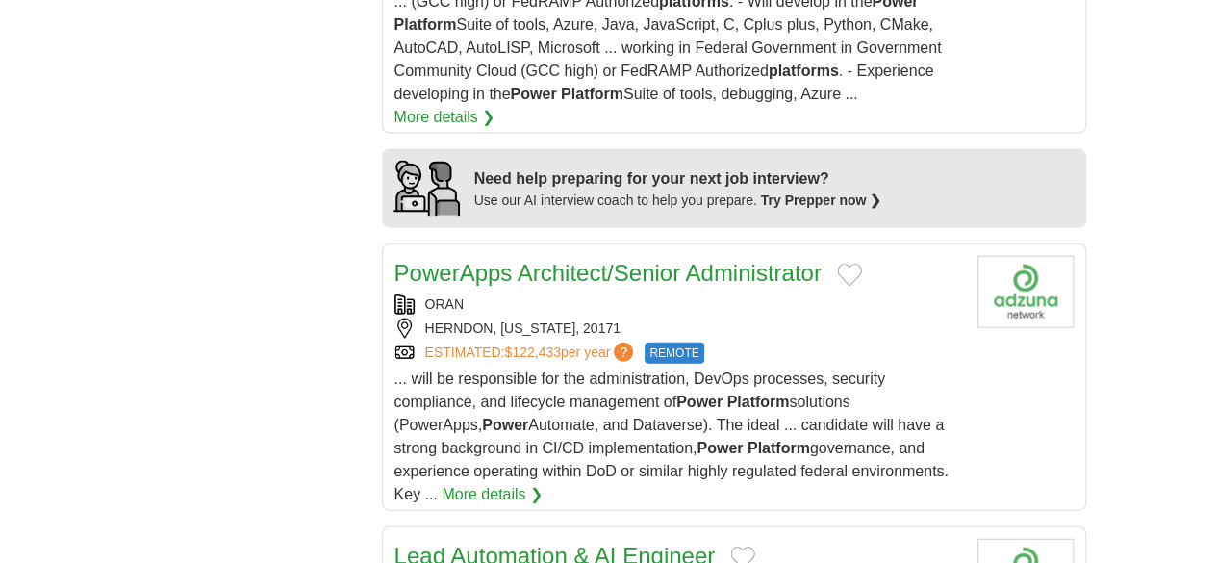
scroll to position [2047, 0]
